Goal: Task Accomplishment & Management: Use online tool/utility

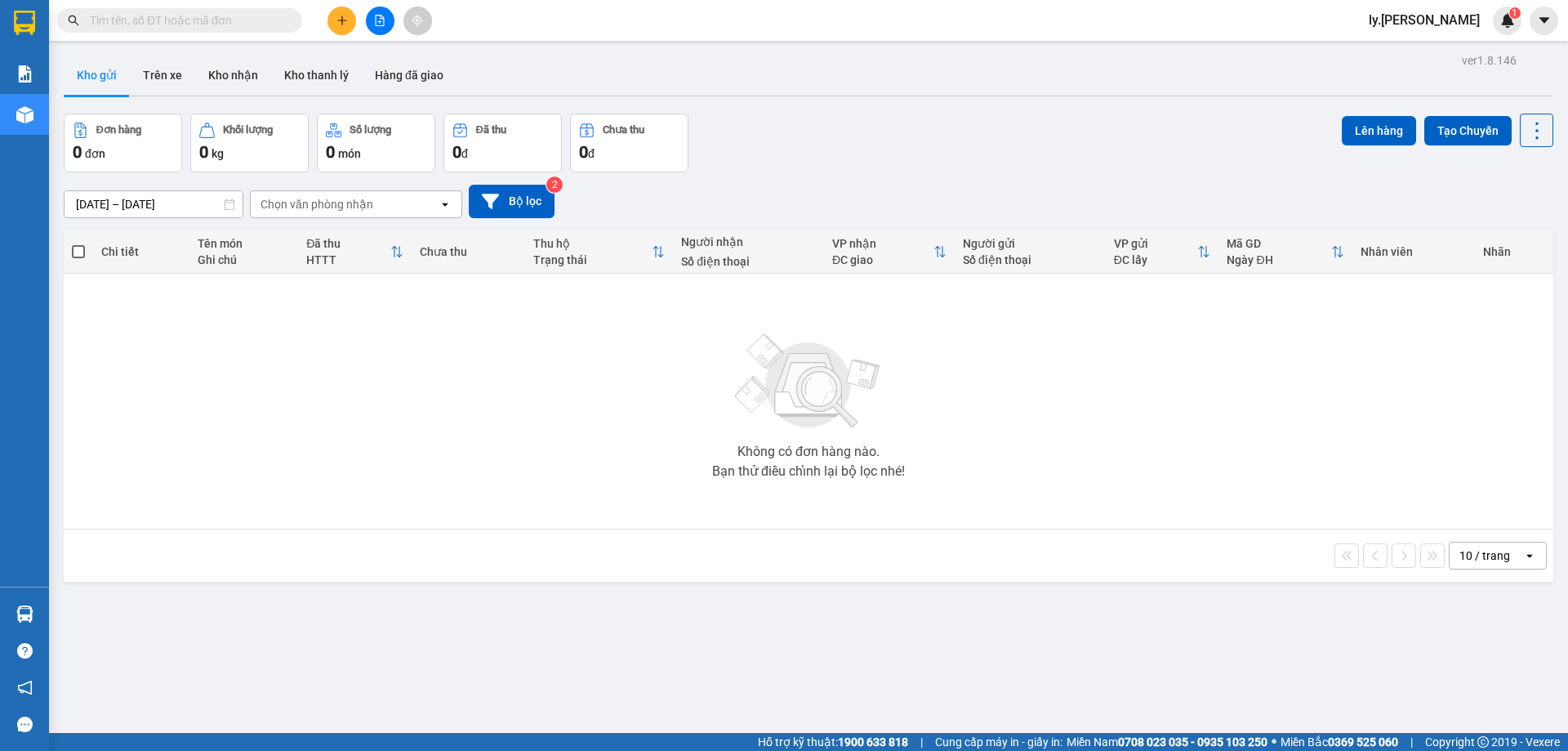
click at [381, 20] on icon "file-add" at bounding box center [379, 20] width 11 height 11
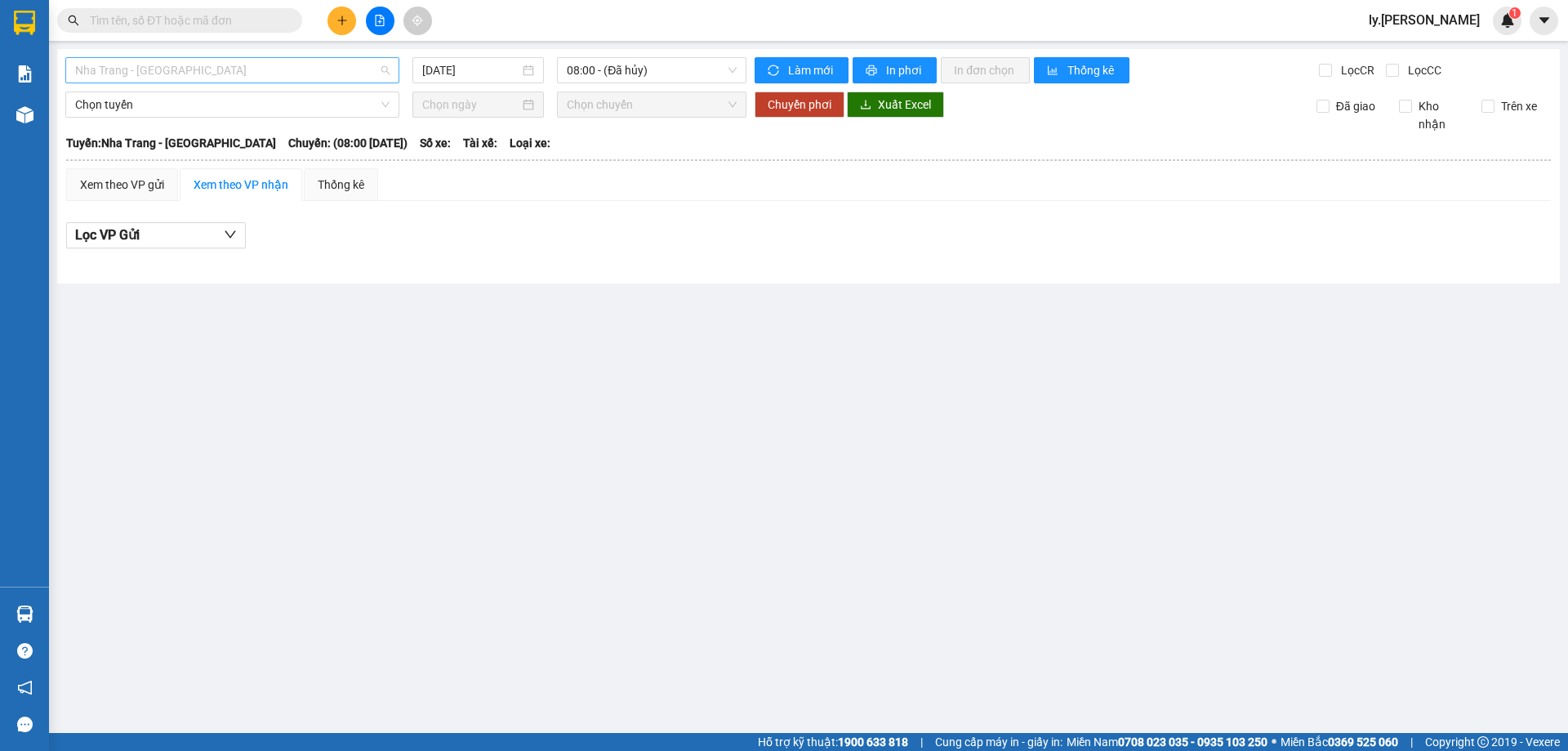
click at [206, 66] on span "Nha Trang - [GEOGRAPHIC_DATA]" at bounding box center [232, 70] width 314 height 24
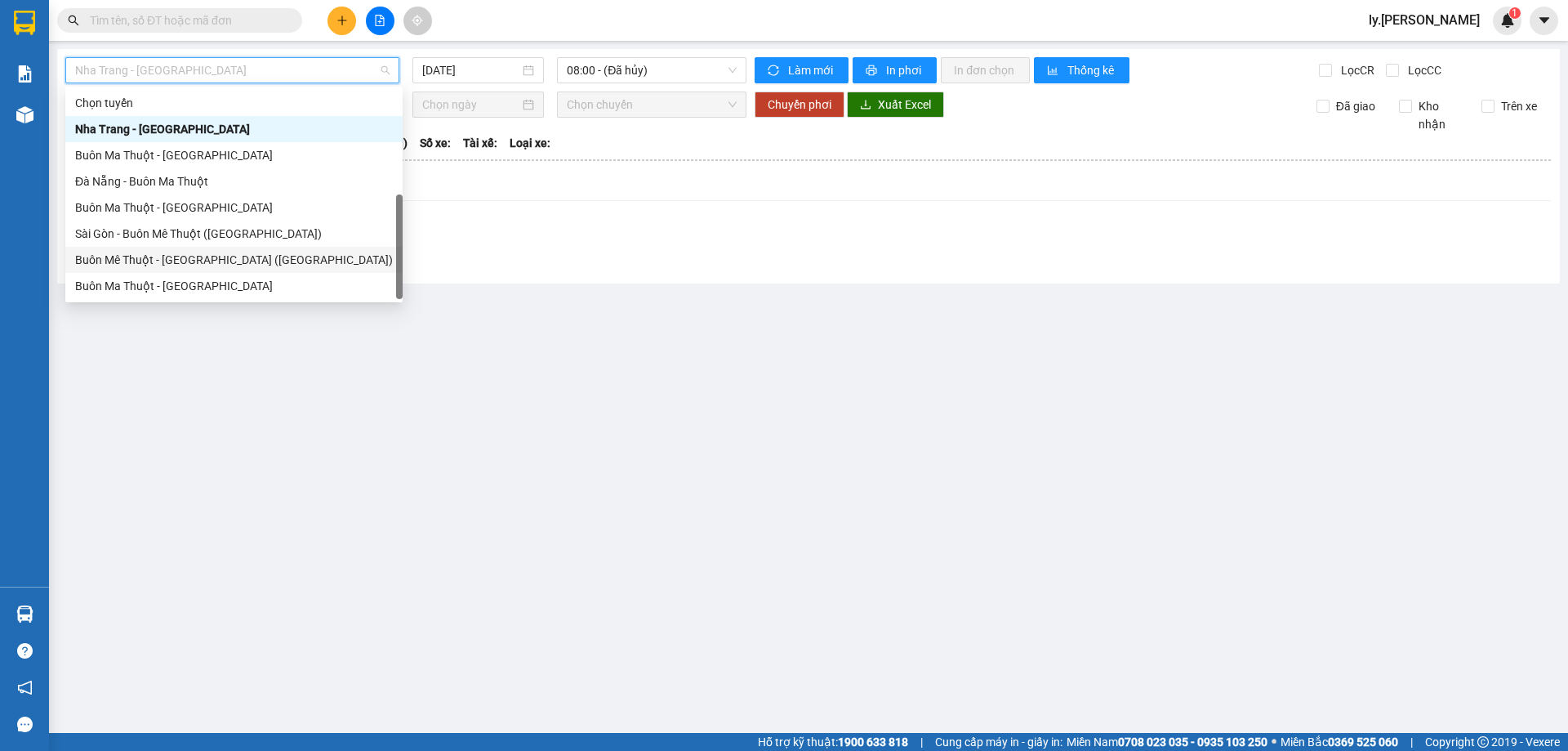
scroll to position [26, 0]
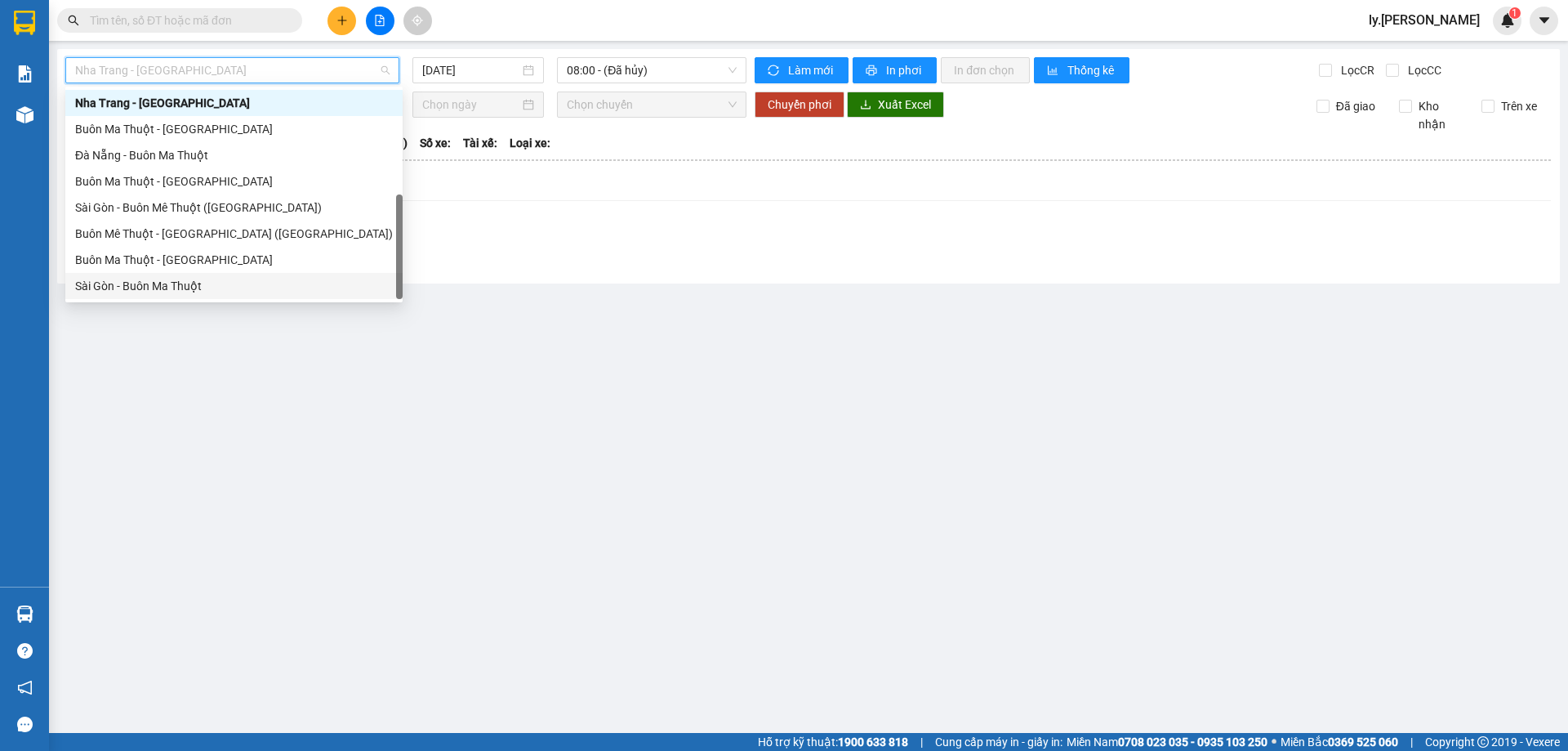
click at [191, 291] on div "Sài Gòn - Buôn Ma Thuột" at bounding box center [234, 286] width 318 height 18
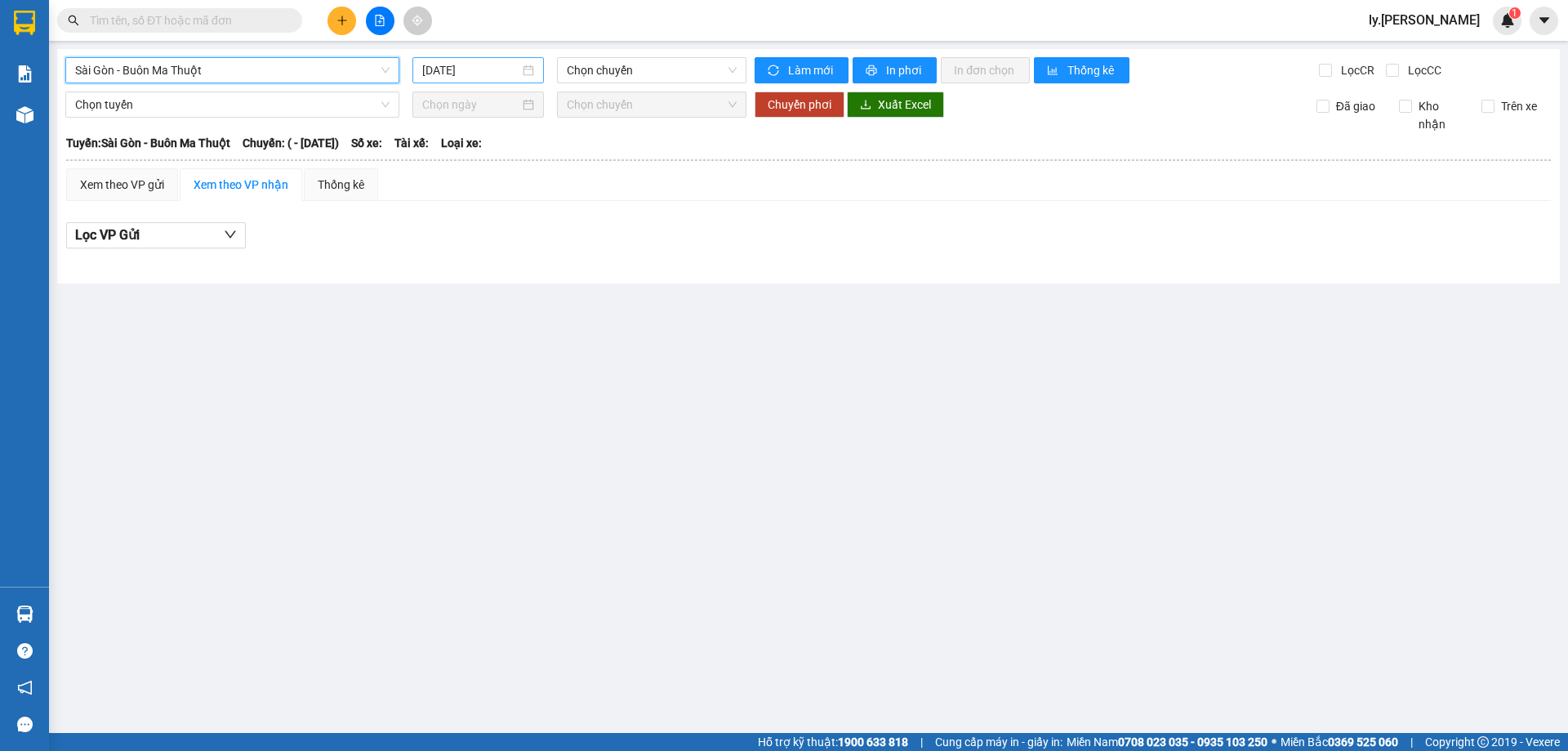
click at [441, 74] on input "[DATE]" at bounding box center [470, 70] width 98 height 18
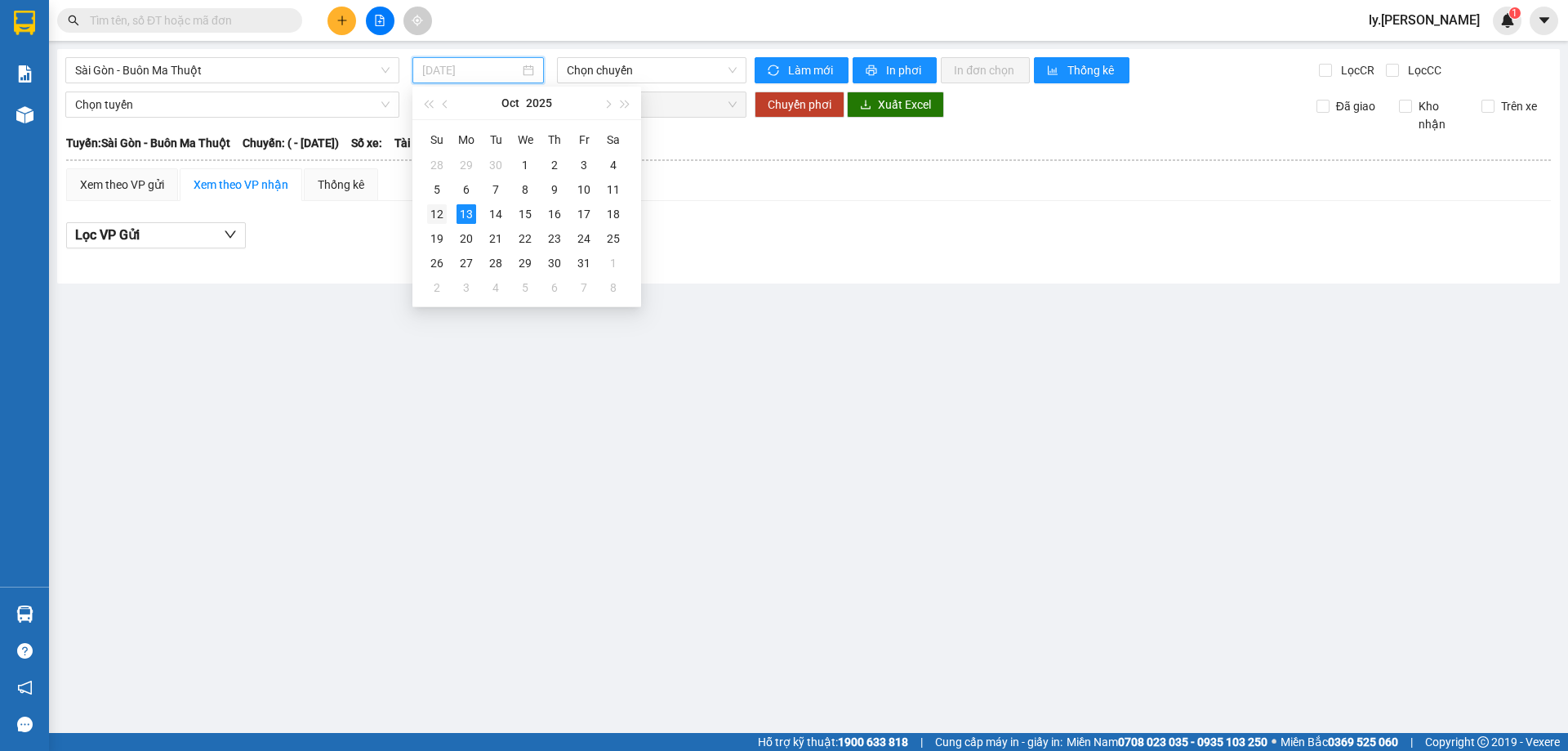
click at [436, 217] on div "12" at bounding box center [437, 214] width 20 height 20
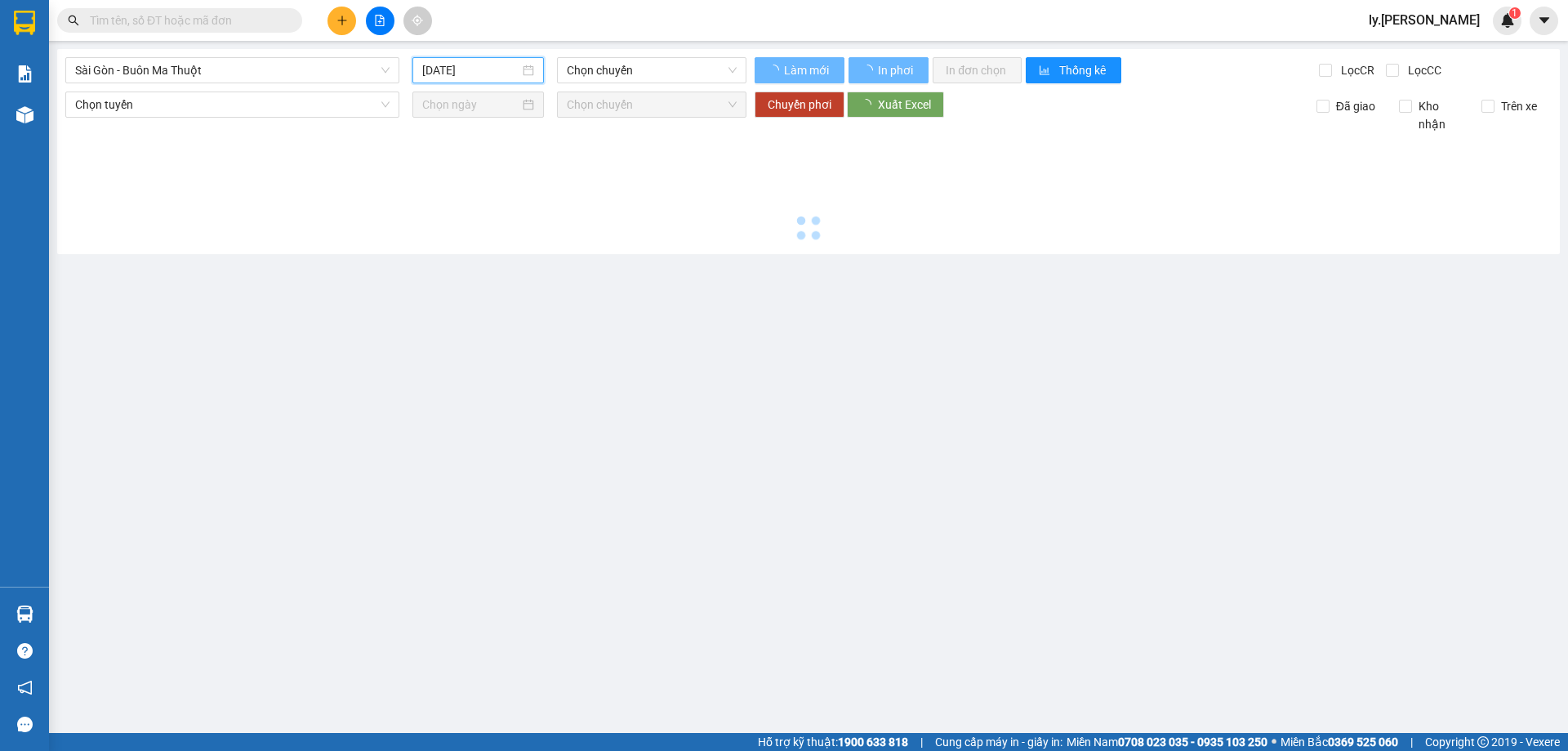
type input "[DATE]"
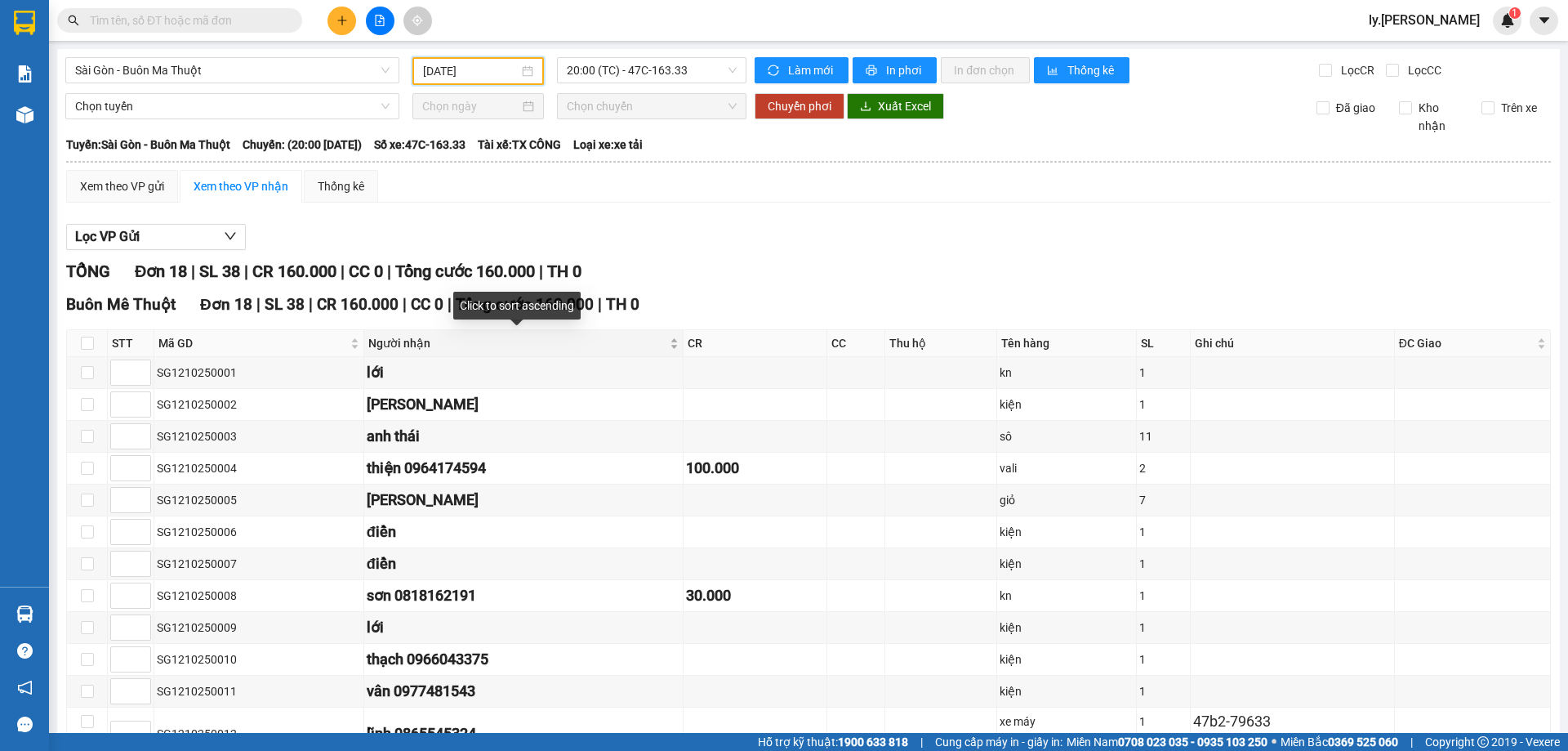
click at [670, 348] on div "Người nhận" at bounding box center [524, 343] width 311 height 18
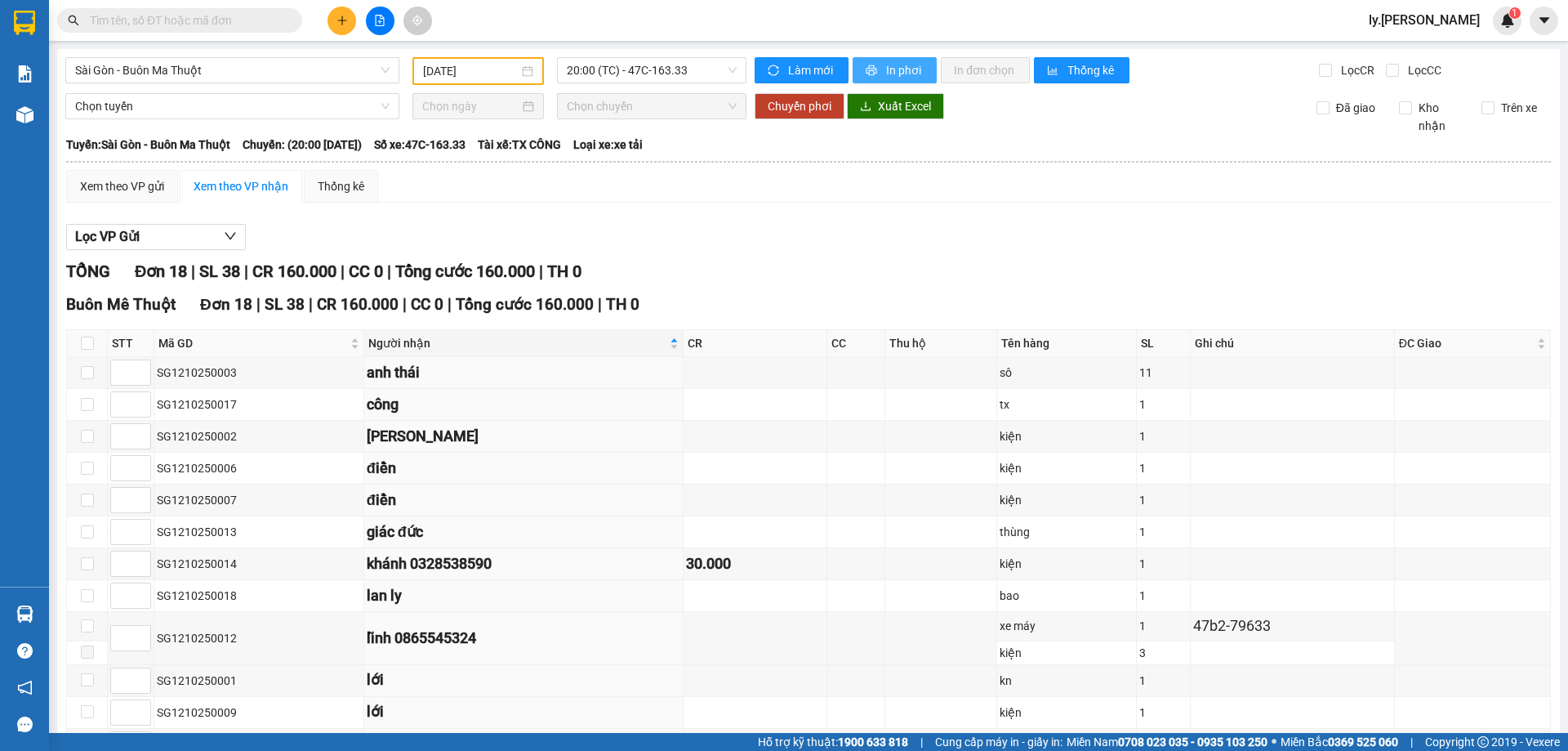
click at [929, 67] on button "In phơi" at bounding box center [894, 70] width 84 height 26
click at [244, 75] on span "Sài Gòn - Buôn Ma Thuột" at bounding box center [232, 70] width 314 height 24
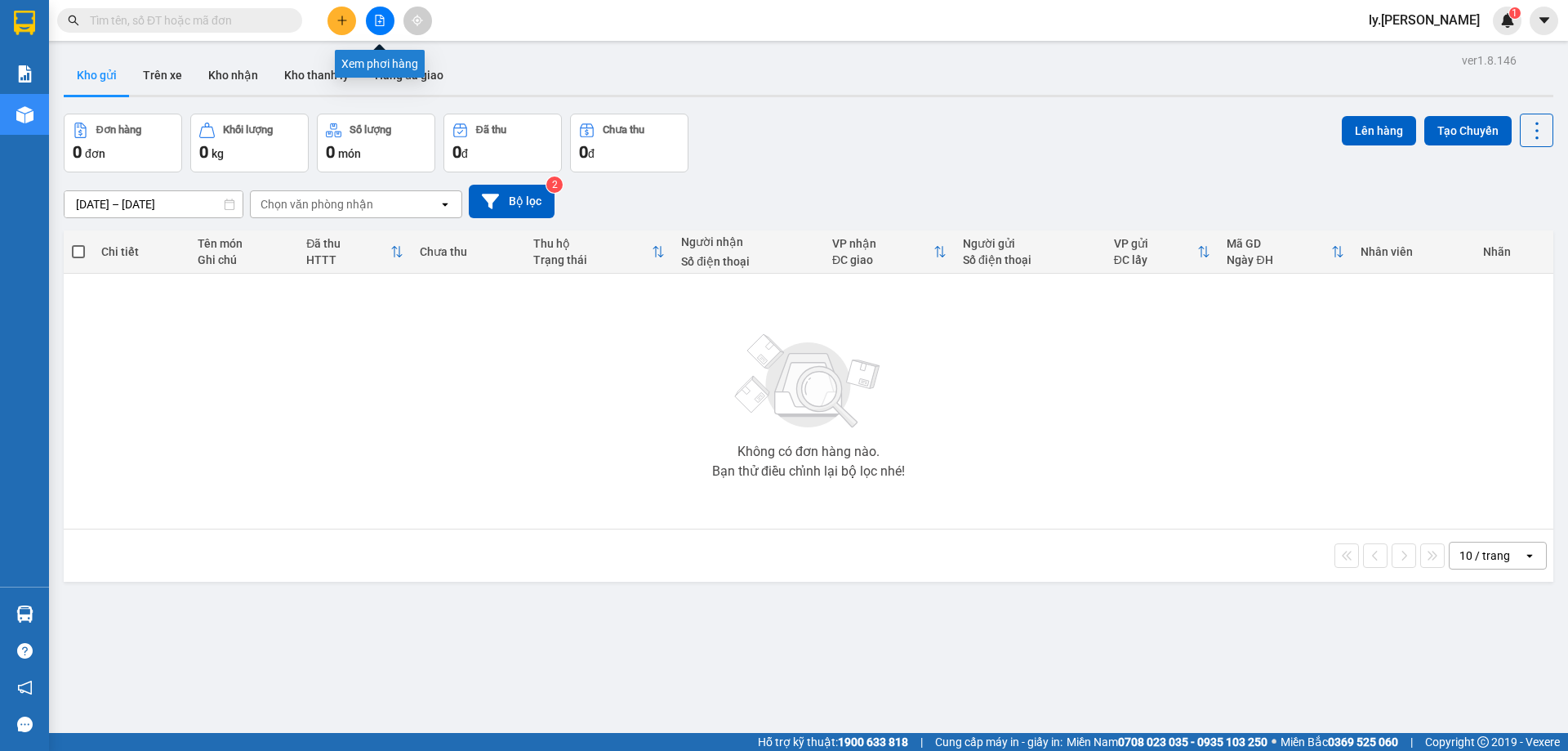
click at [378, 21] on icon "file-add" at bounding box center [379, 20] width 11 height 11
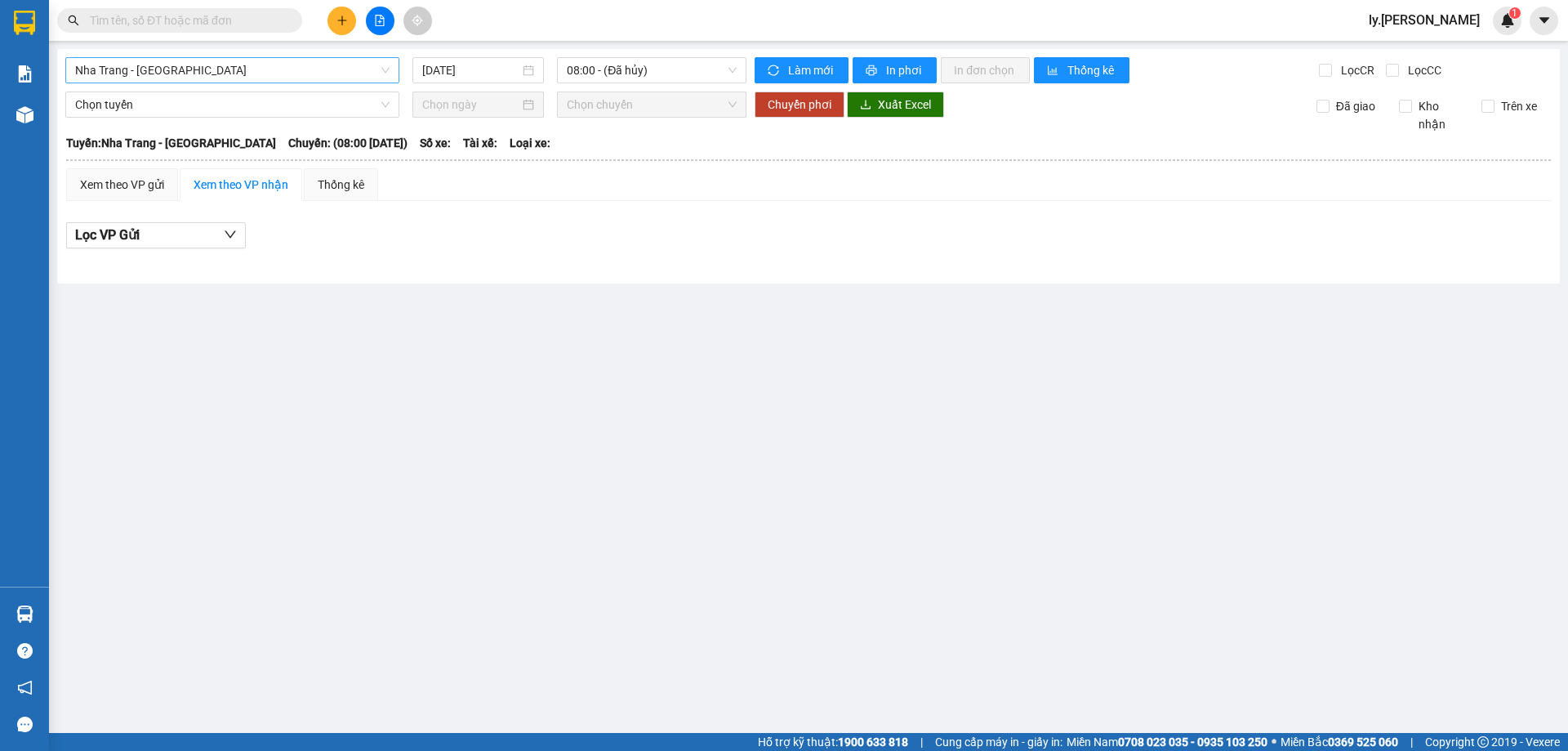
click at [211, 72] on span "Nha Trang - [GEOGRAPHIC_DATA]" at bounding box center [232, 70] width 314 height 24
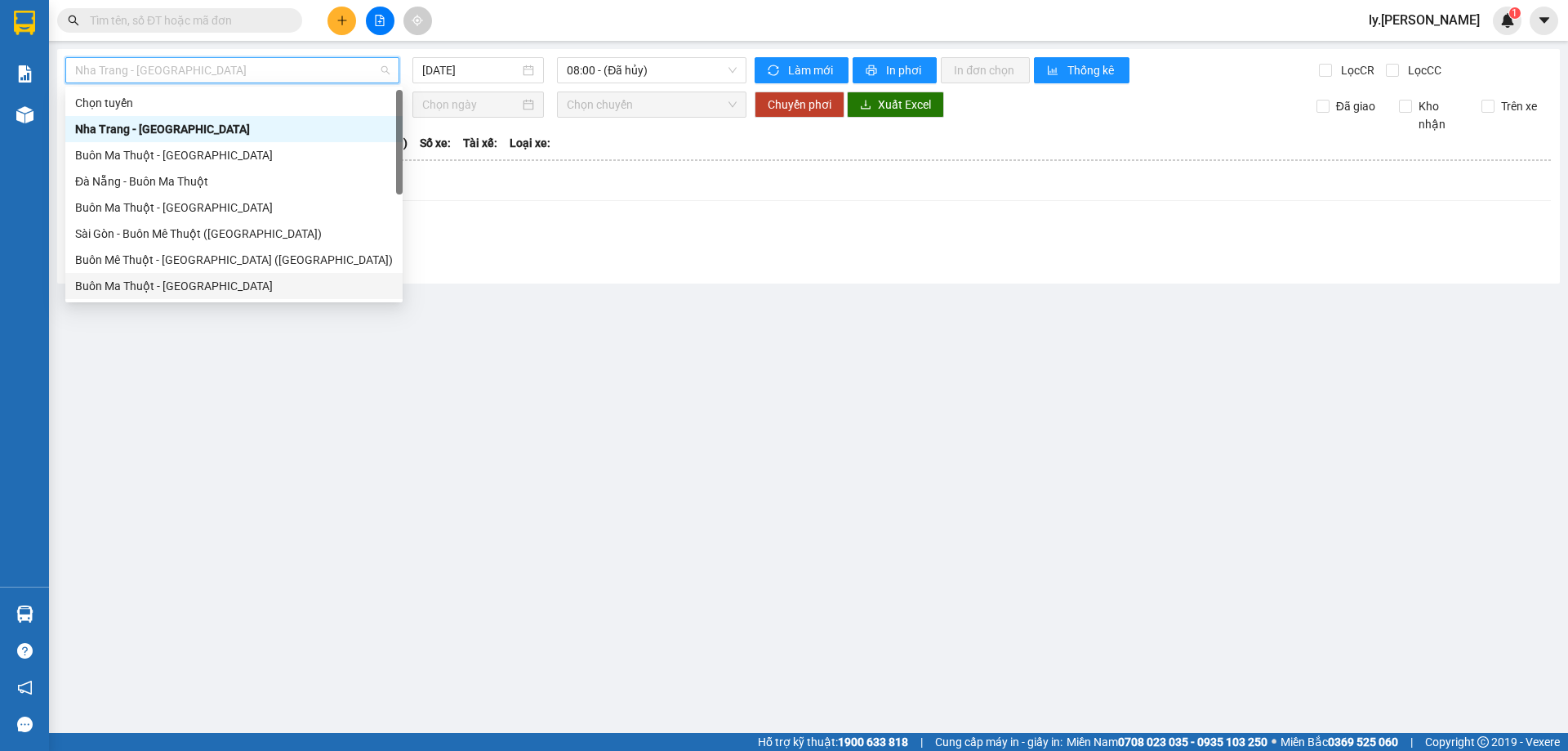
scroll to position [26, 0]
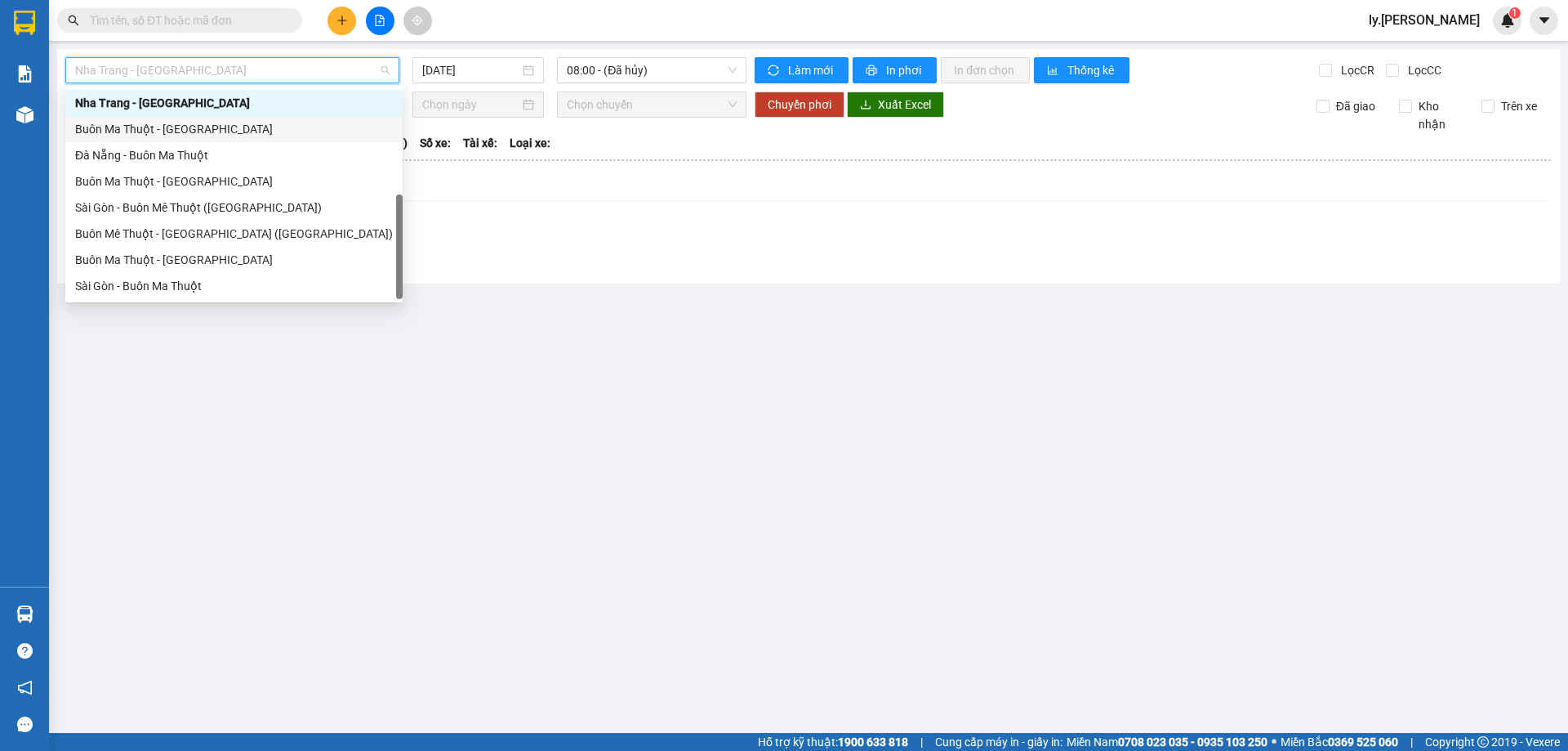
click at [175, 138] on div "Buôn Ma Thuột - [GEOGRAPHIC_DATA]" at bounding box center [234, 129] width 337 height 26
type input "[DATE]"
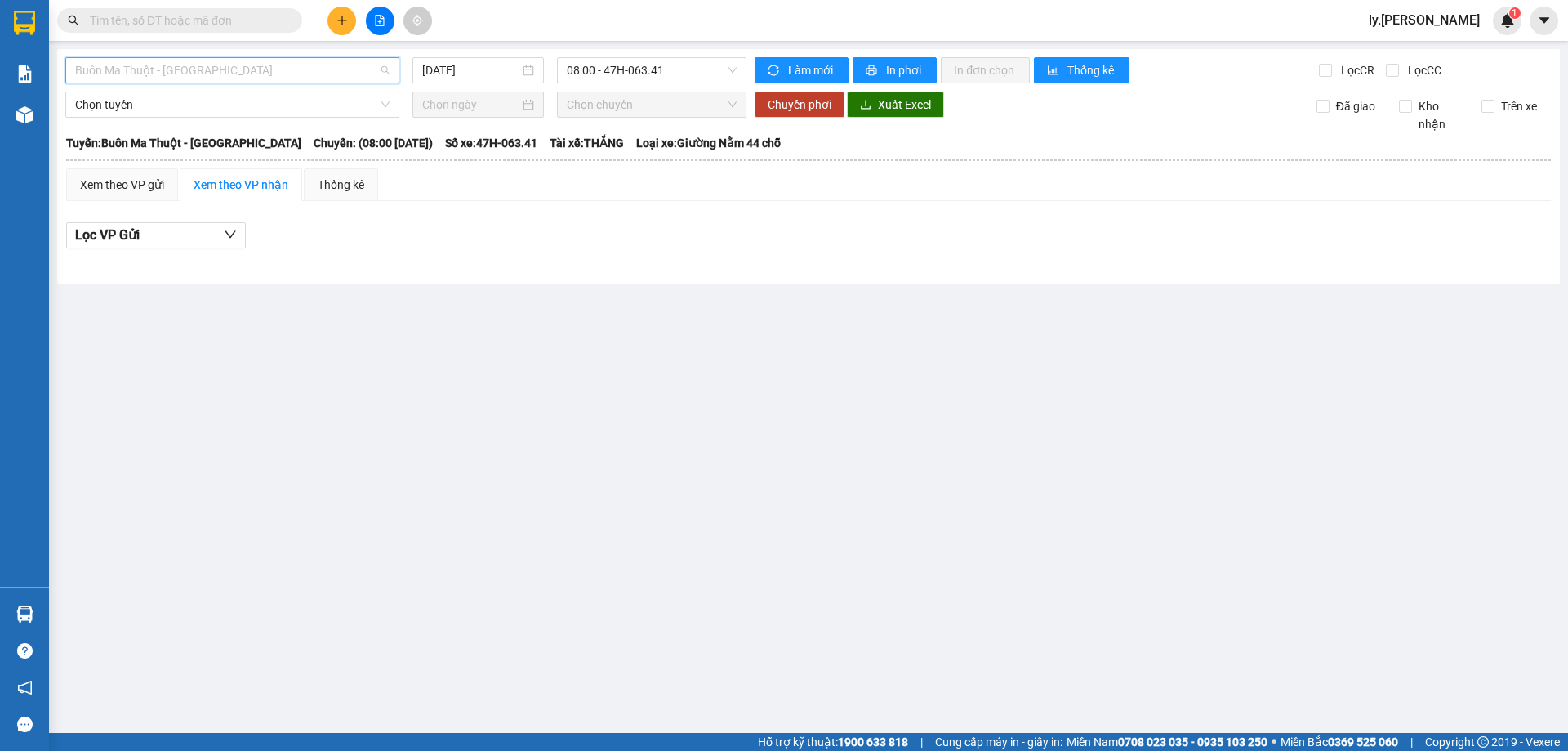
click at [195, 80] on span "Buôn Ma Thuột - [GEOGRAPHIC_DATA]" at bounding box center [232, 70] width 314 height 24
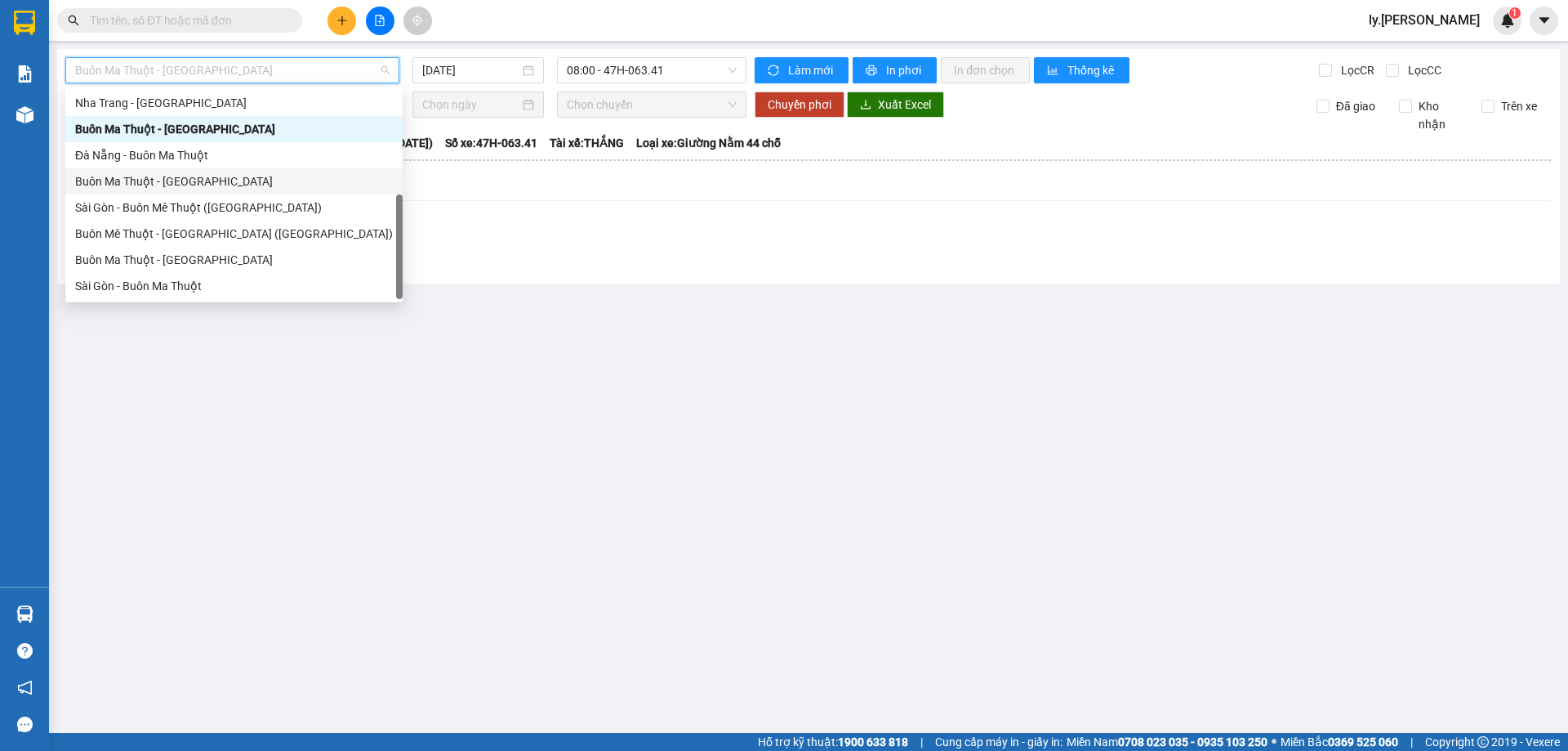
click at [173, 182] on div "Buôn Ma Thuột - [GEOGRAPHIC_DATA]" at bounding box center [234, 181] width 318 height 18
type input "[DATE]"
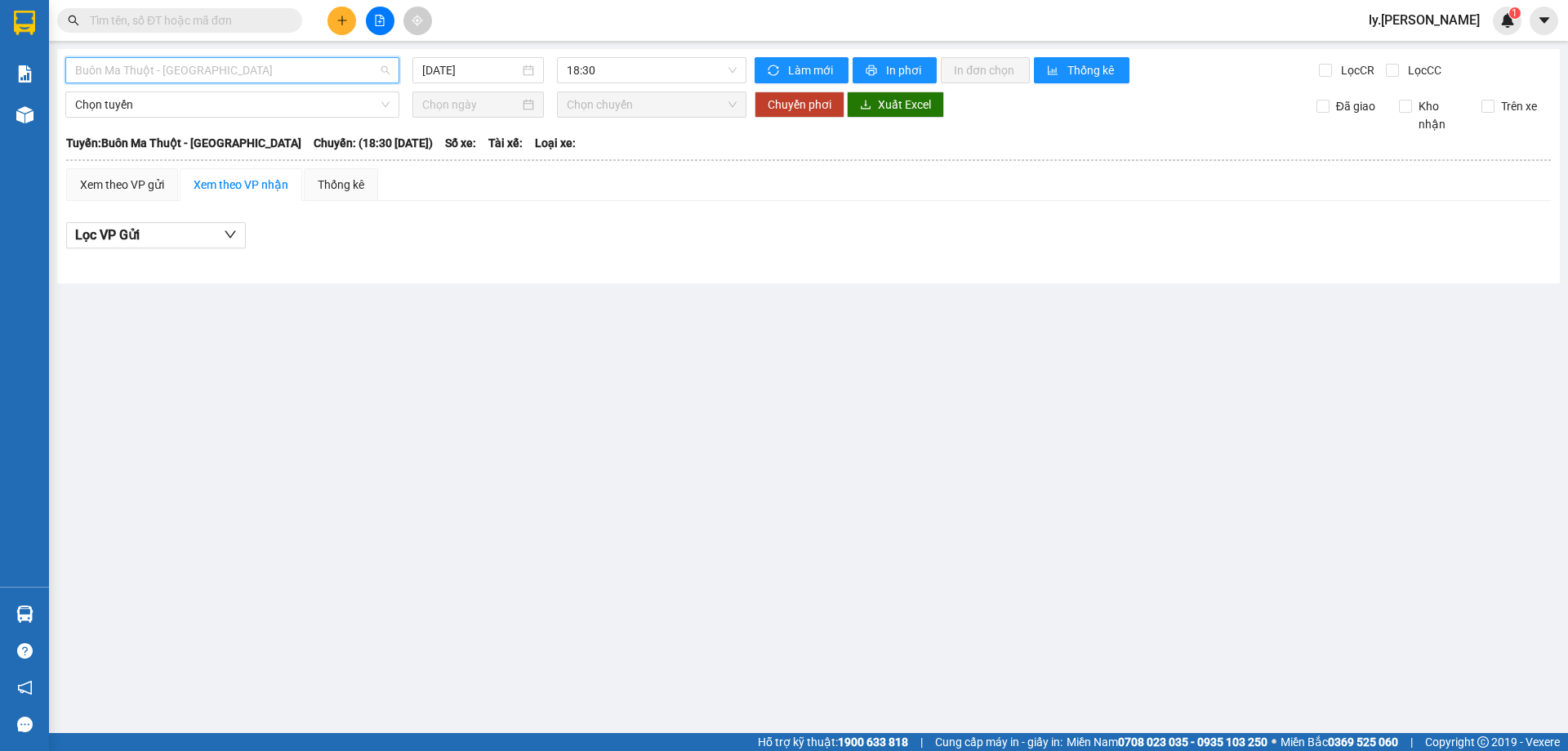
click at [215, 78] on span "Buôn Ma Thuột - [GEOGRAPHIC_DATA]" at bounding box center [232, 70] width 314 height 24
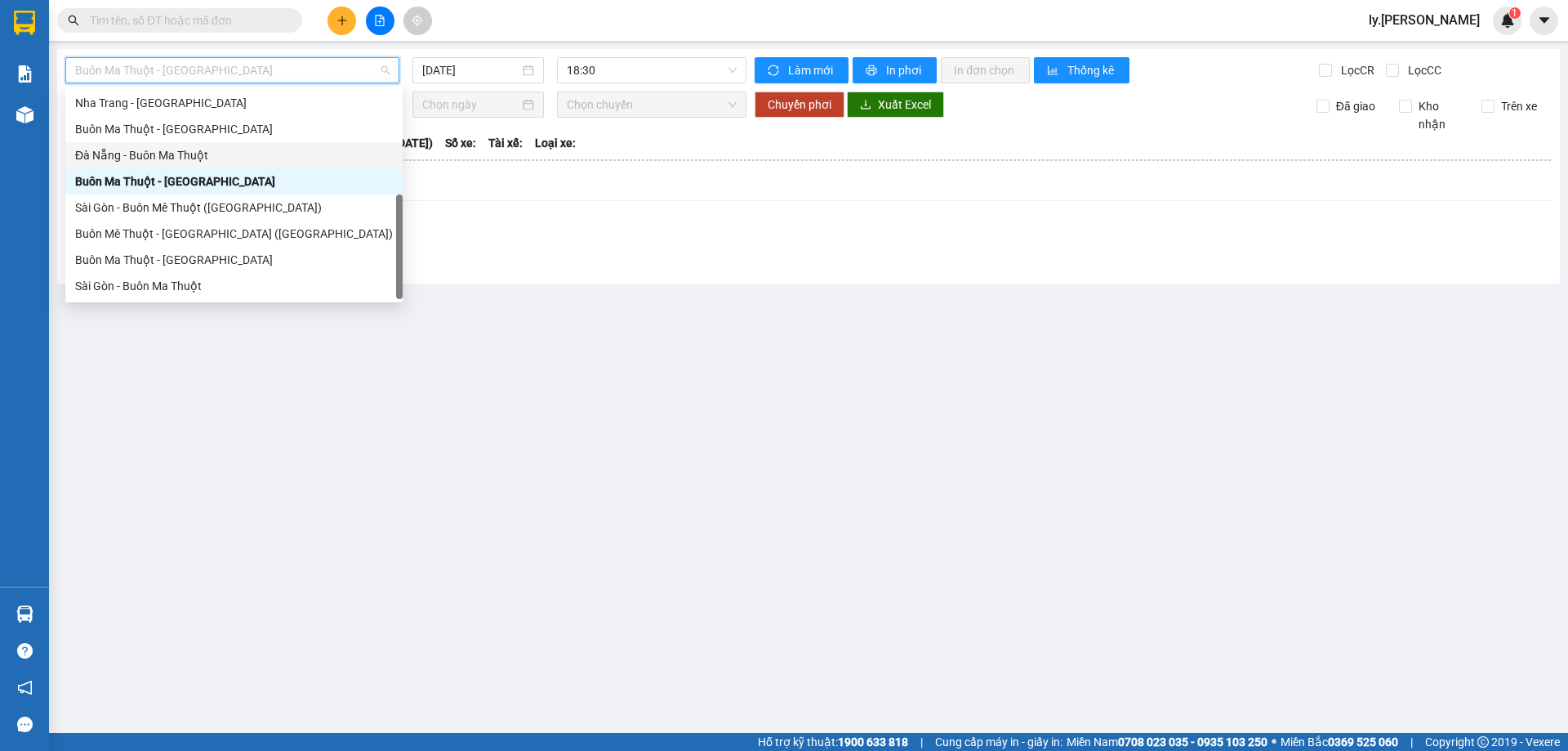
click at [194, 157] on div "Đà Nẵng - Buôn Ma Thuột" at bounding box center [234, 155] width 318 height 18
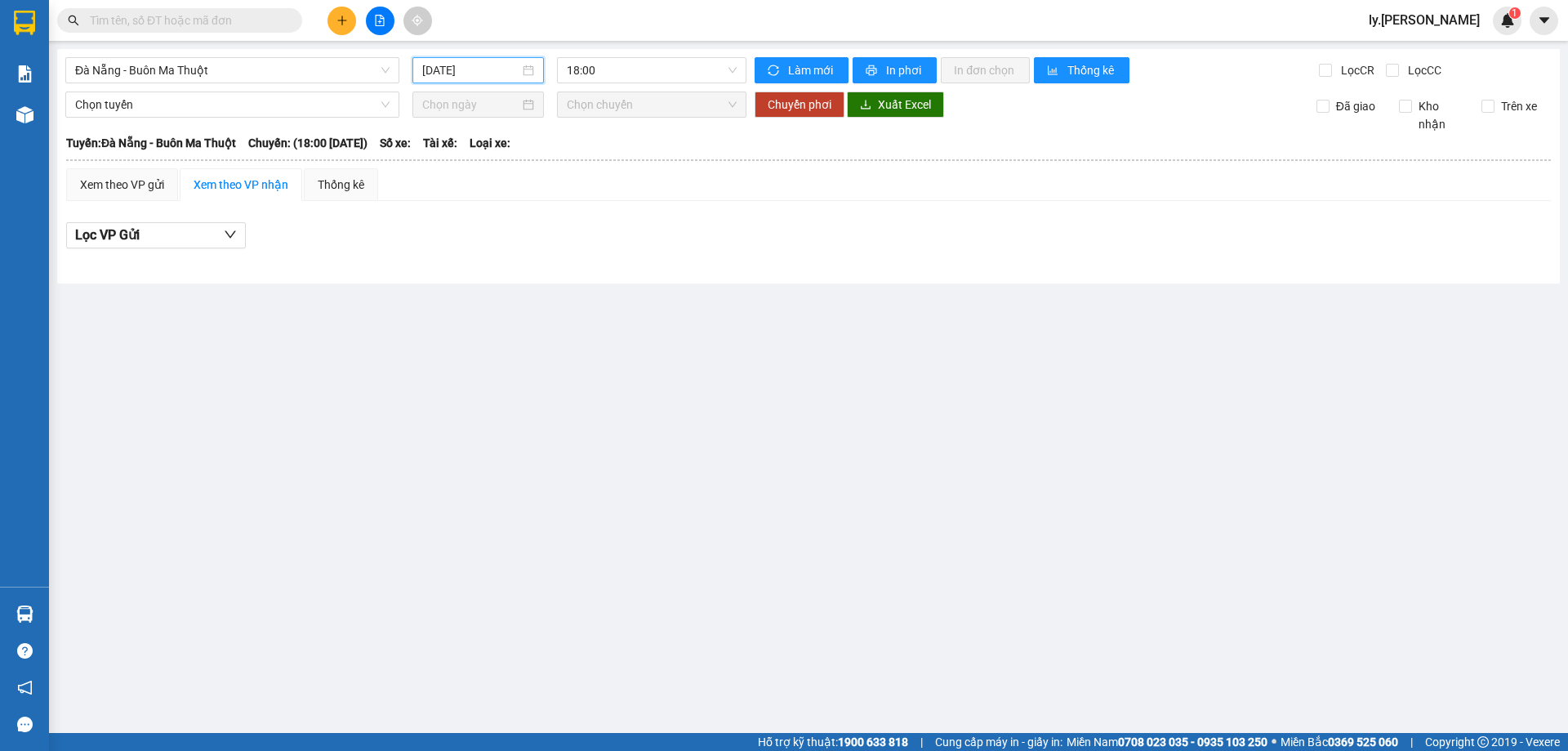
click at [490, 70] on input "[DATE]" at bounding box center [470, 70] width 98 height 18
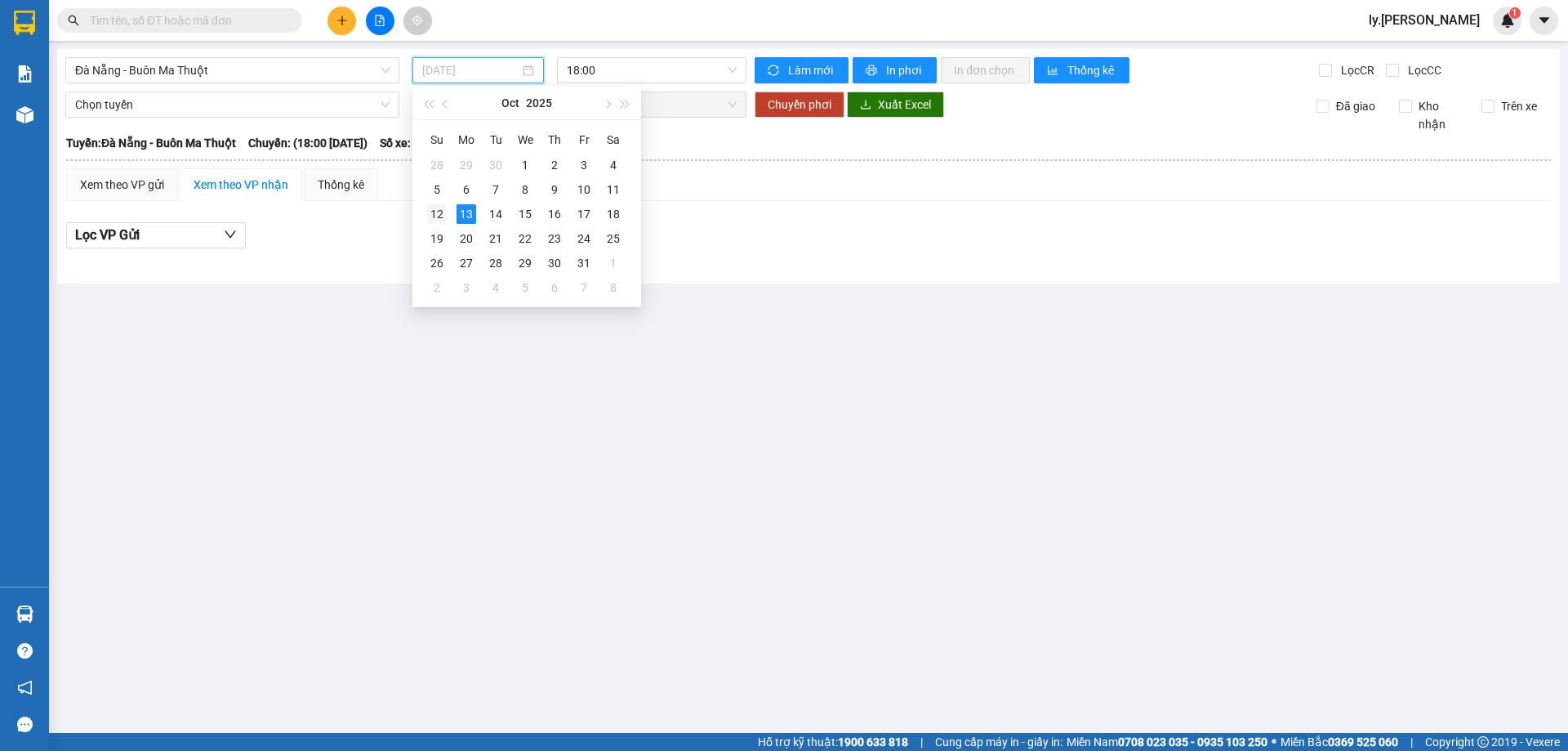
click at [450, 211] on td "12" at bounding box center [437, 214] width 29 height 24
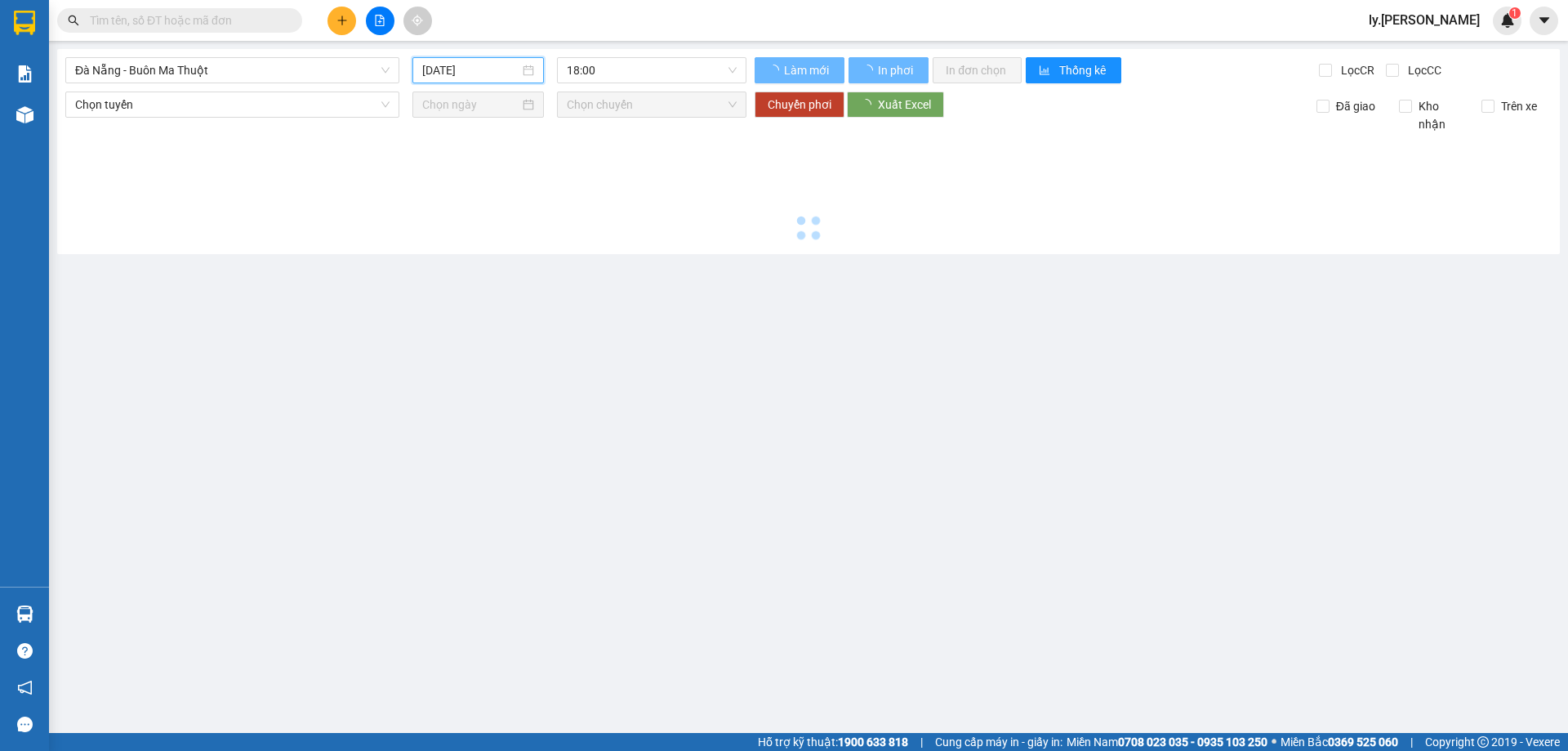
type input "[DATE]"
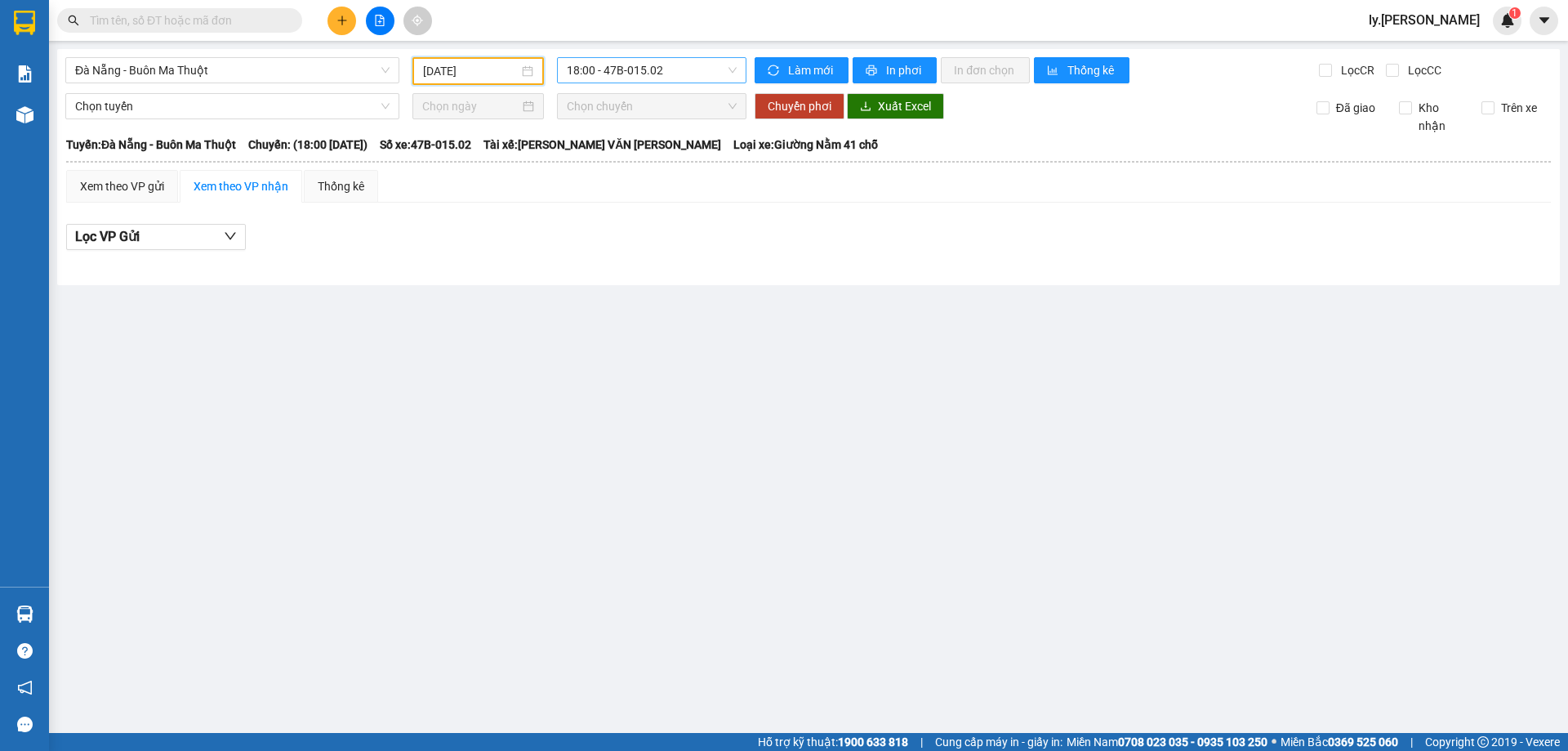
click at [658, 68] on span "18:00 - 47B-015.02" at bounding box center [652, 70] width 170 height 24
click at [650, 148] on div "18:31 - 47B-027.18" at bounding box center [631, 155] width 128 height 18
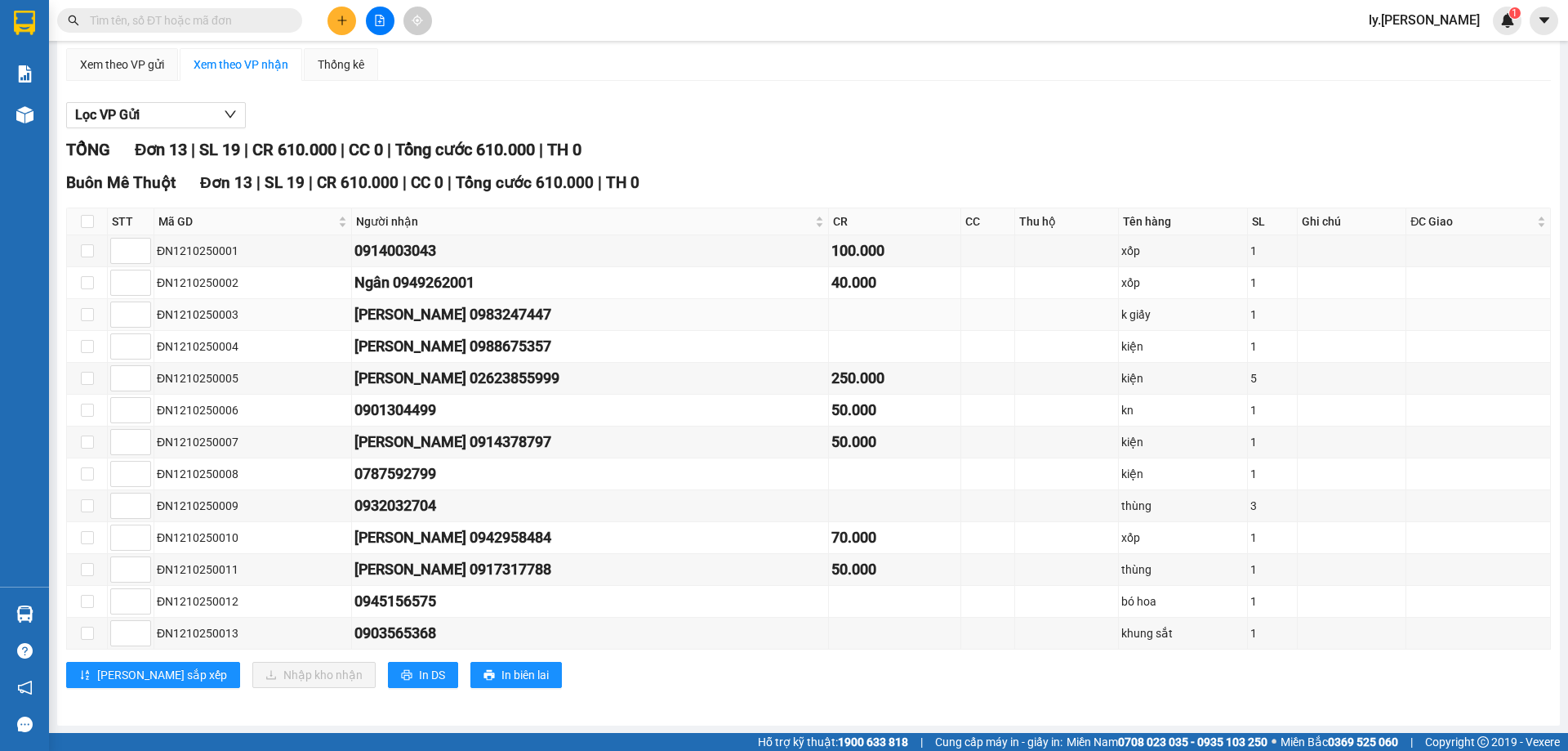
scroll to position [123, 0]
click at [770, 222] on div "Người nhận" at bounding box center [589, 220] width 467 height 18
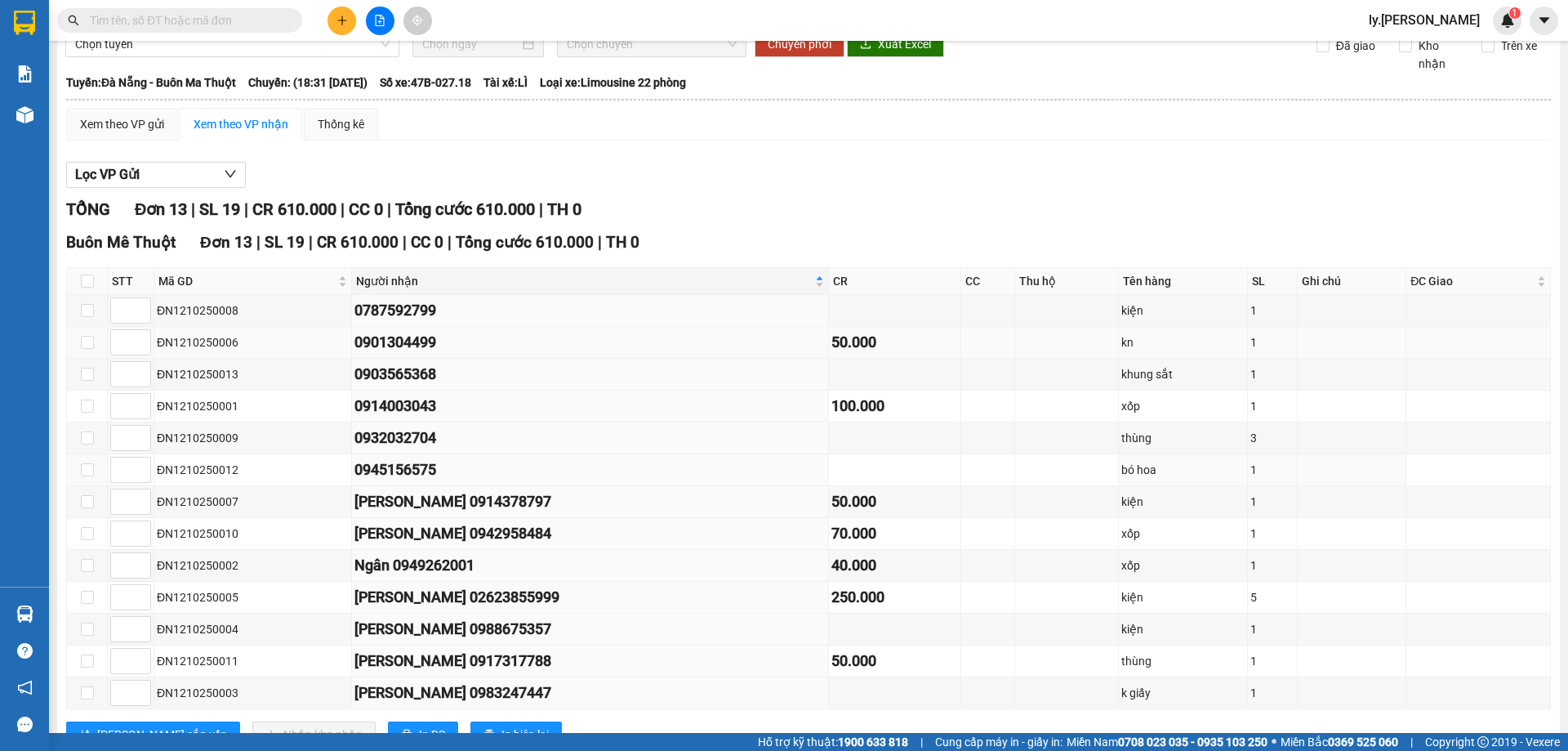
scroll to position [0, 0]
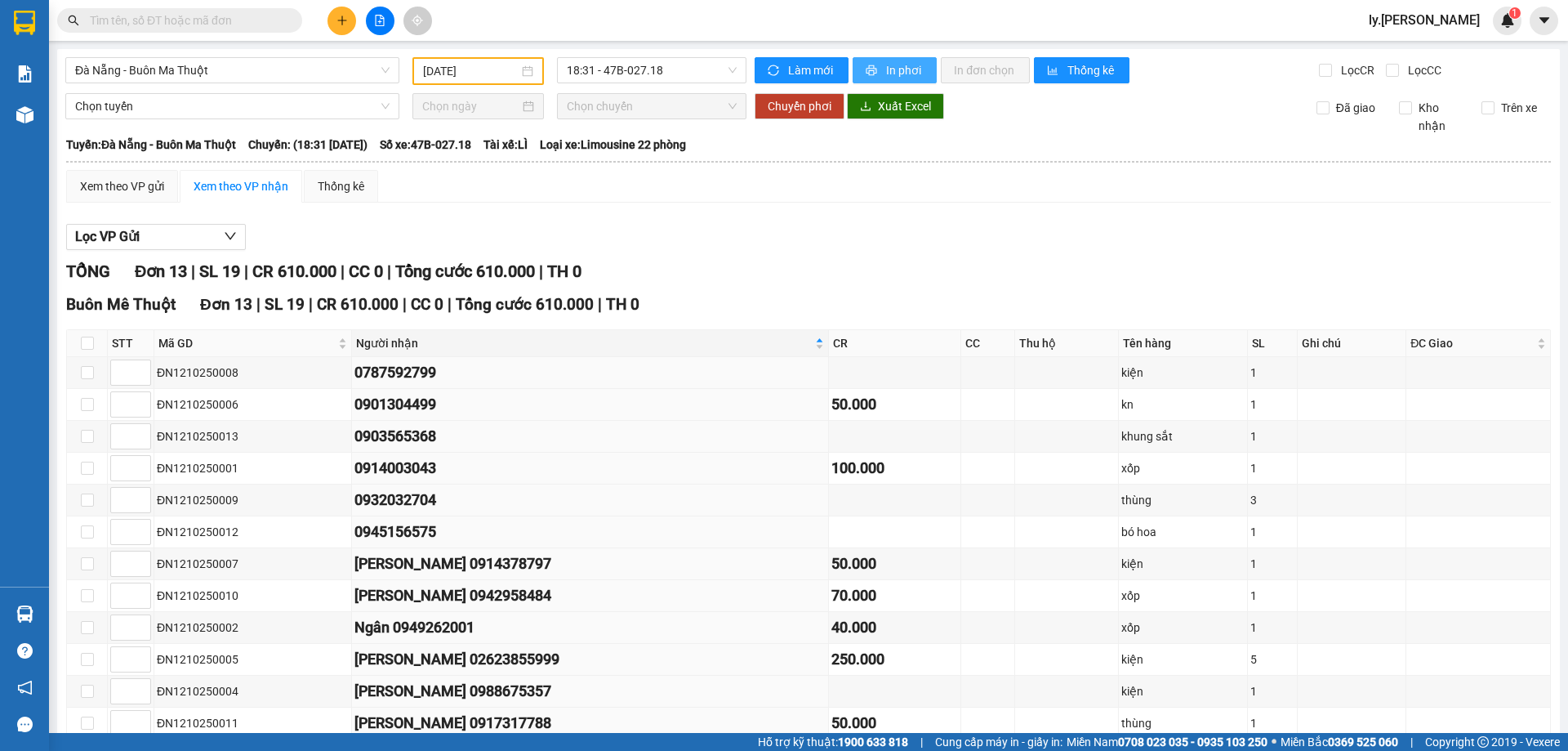
click at [910, 82] on button "In phơi" at bounding box center [894, 70] width 84 height 26
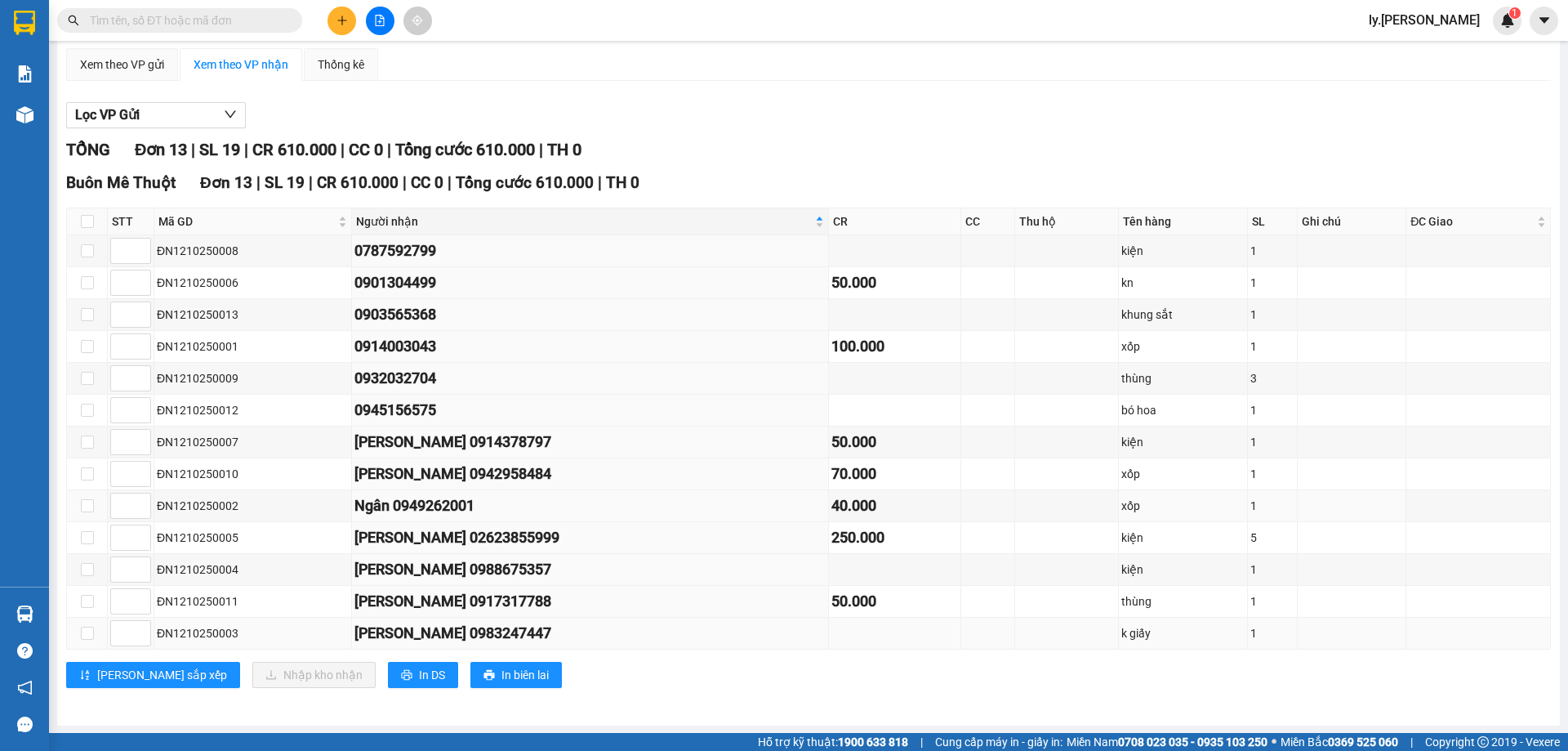
scroll to position [123, 0]
